Goal: Transaction & Acquisition: Purchase product/service

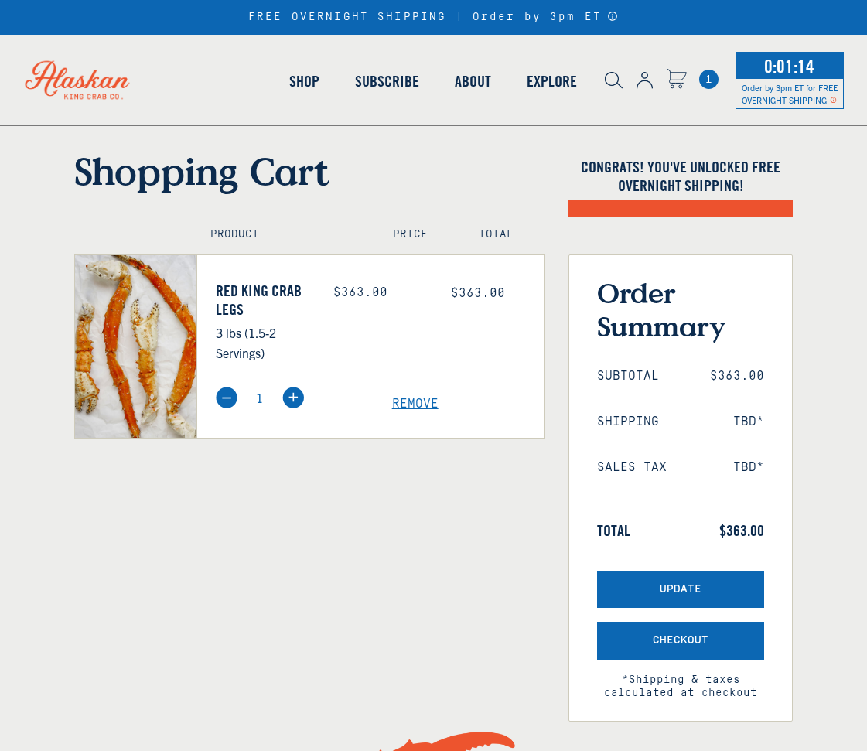
click at [292, 400] on img at bounding box center [293, 398] width 22 height 22
type input "2"
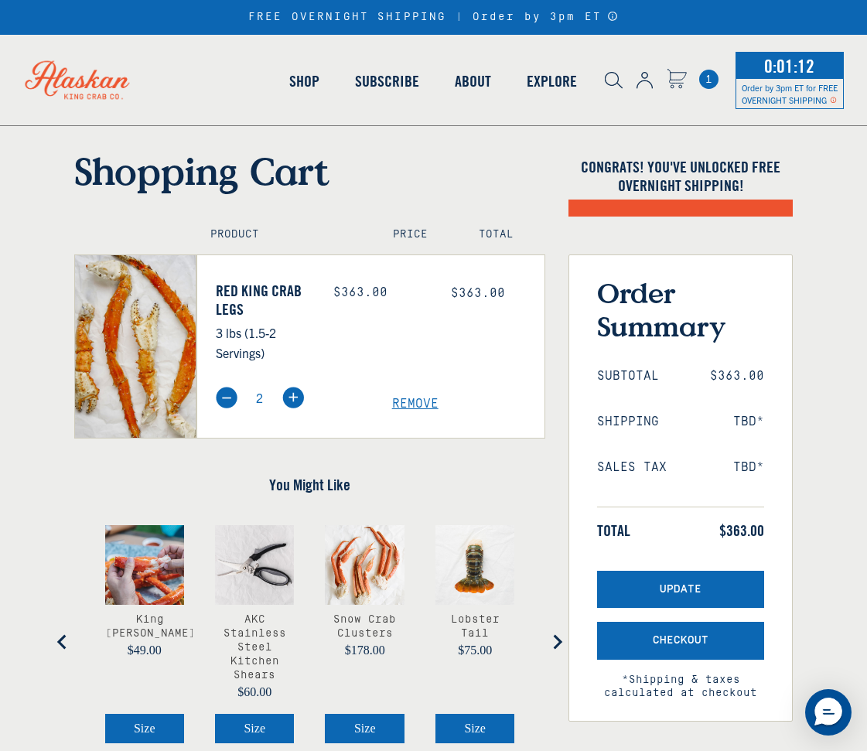
click at [486, 477] on h4 "You Might Like" at bounding box center [310, 485] width 472 height 19
click at [672, 585] on span "Update" at bounding box center [681, 589] width 42 height 13
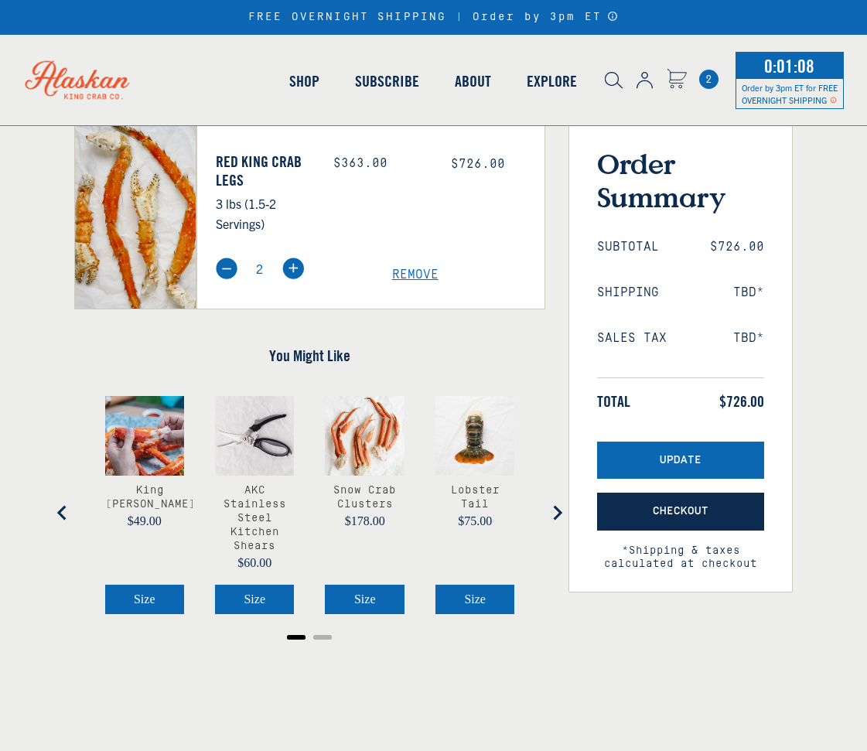
click at [731, 518] on button "Checkout" at bounding box center [680, 512] width 167 height 38
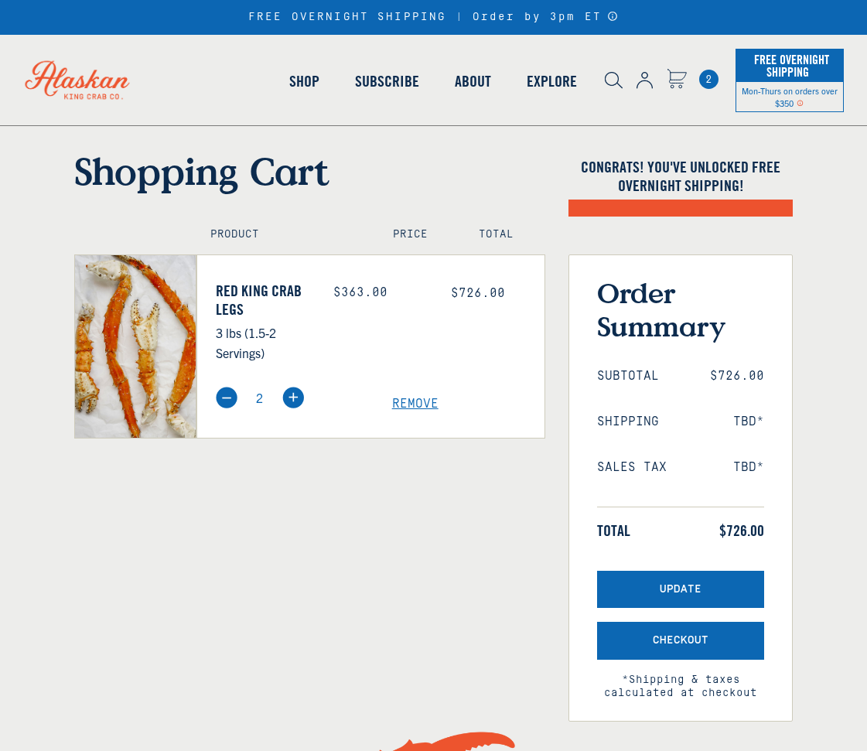
click at [228, 401] on img at bounding box center [227, 398] width 22 height 22
type input "1"
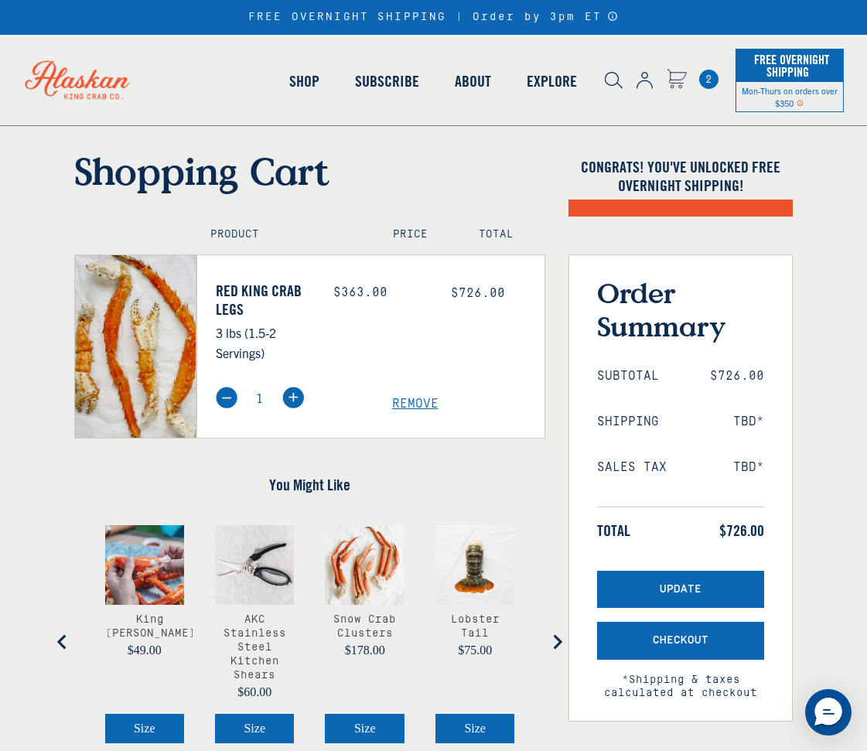
click at [501, 476] on h4 "You Might Like" at bounding box center [310, 485] width 472 height 19
click at [674, 592] on span "Update" at bounding box center [681, 589] width 42 height 13
click at [671, 629] on button "Checkout" at bounding box center [680, 641] width 167 height 38
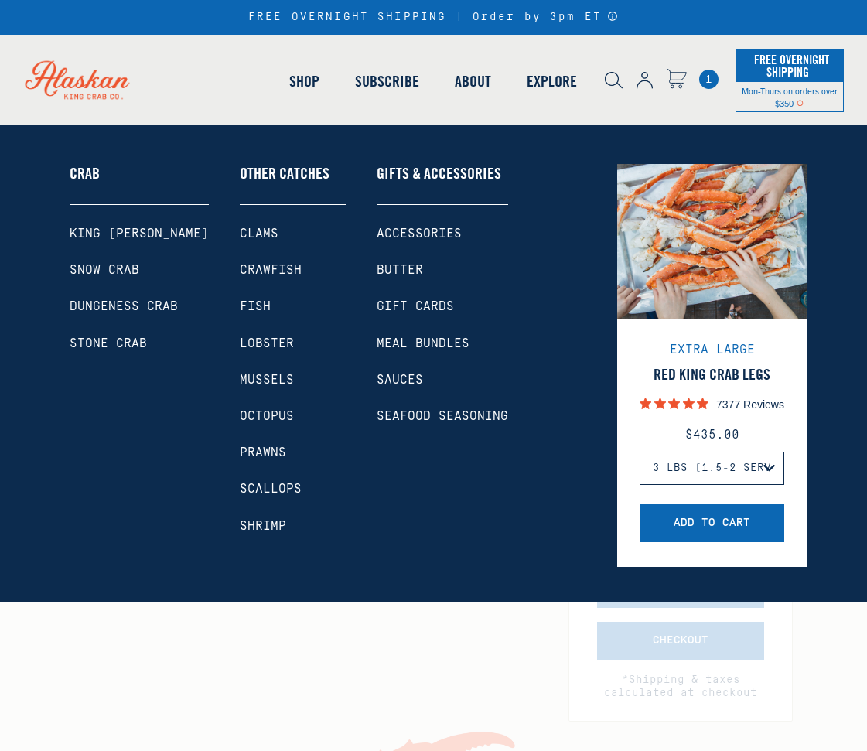
drag, startPoint x: 0, startPoint y: 0, endPoint x: 119, endPoint y: 227, distance: 256.2
click at [119, 227] on link "King [PERSON_NAME]" at bounding box center [139, 234] width 139 height 15
